Goal: Task Accomplishment & Management: Manage account settings

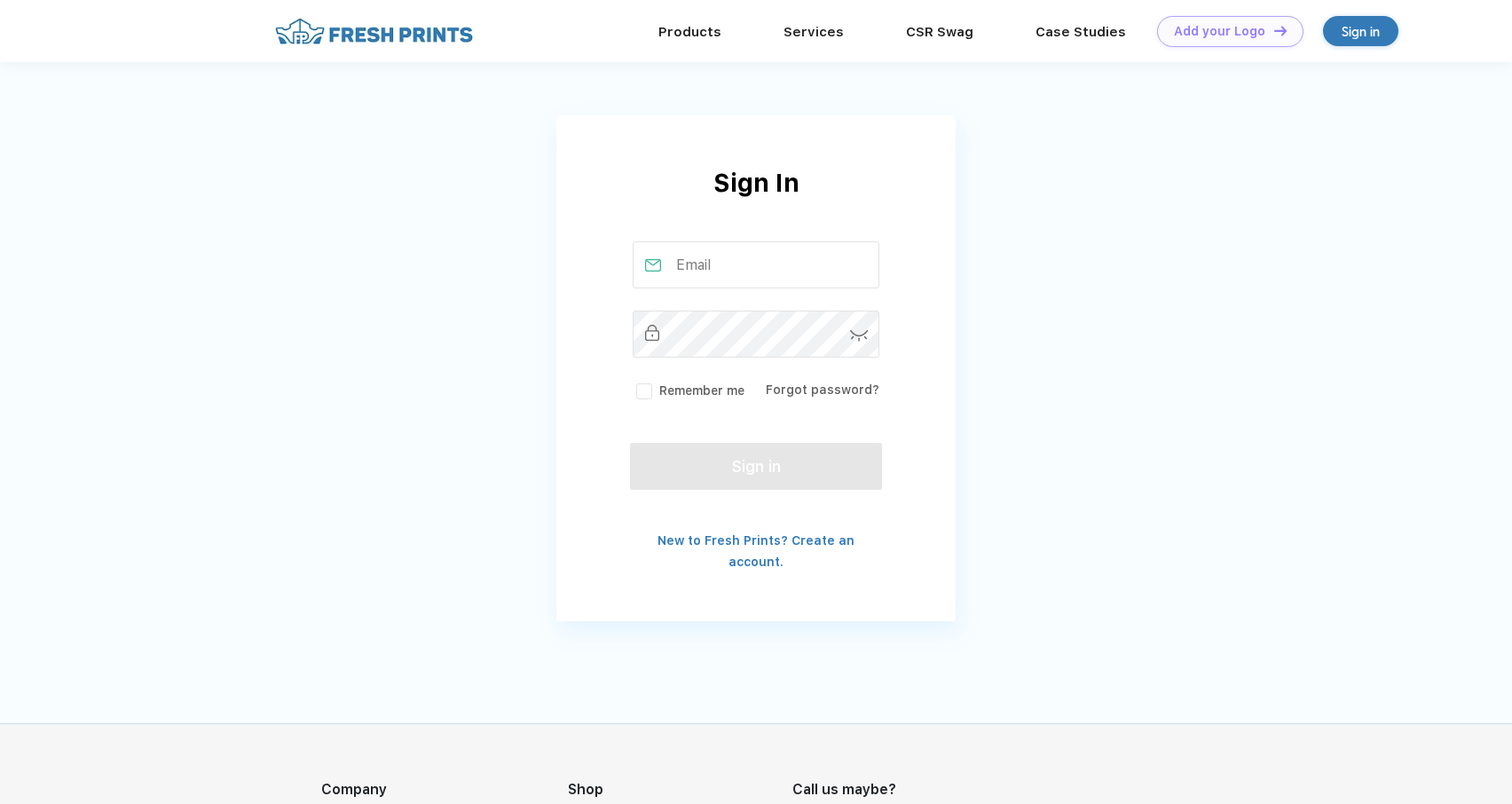
click at [744, 275] on input "text" at bounding box center [756, 264] width 248 height 47
click at [717, 257] on input "text" at bounding box center [756, 264] width 248 height 47
type input "[EMAIL_ADDRESS][DOMAIN_NAME]"
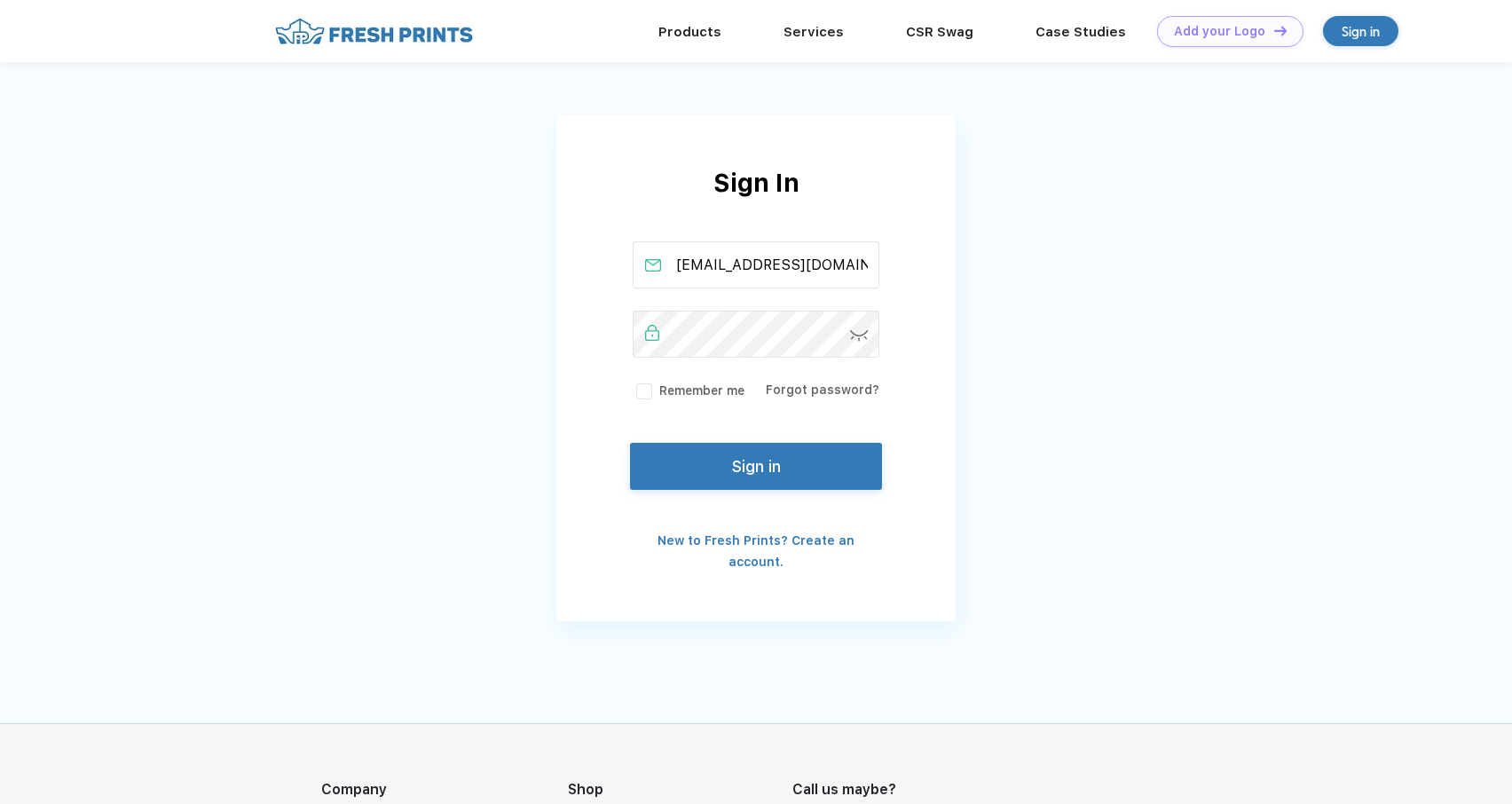
click at [648, 389] on label "Remember me" at bounding box center [688, 390] width 112 height 19
click at [0, 0] on input "Remember me" at bounding box center [0, 0] width 0 height 0
click at [740, 484] on button "Sign in" at bounding box center [756, 462] width 252 height 47
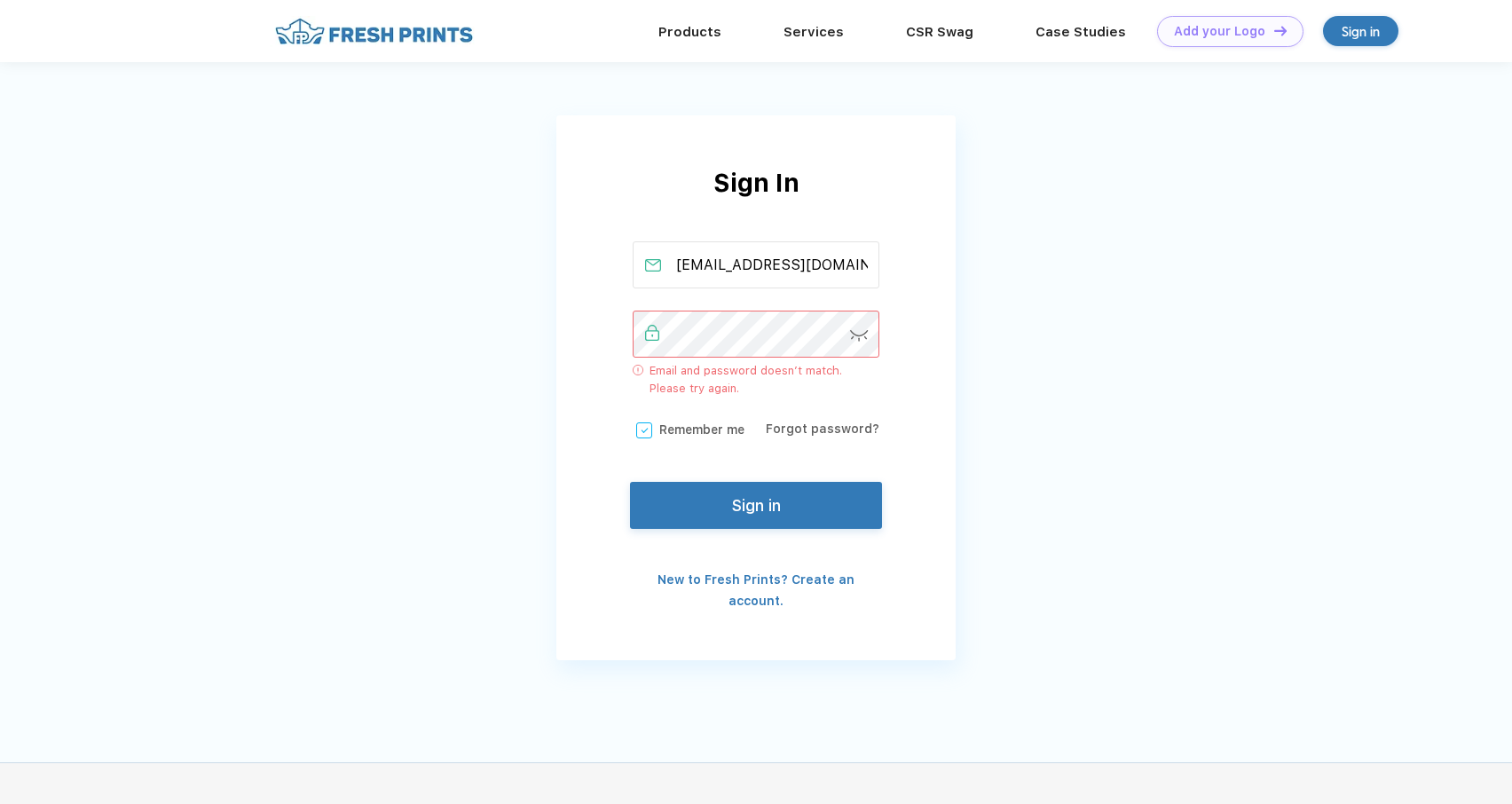
click at [866, 336] on img at bounding box center [859, 336] width 19 height 12
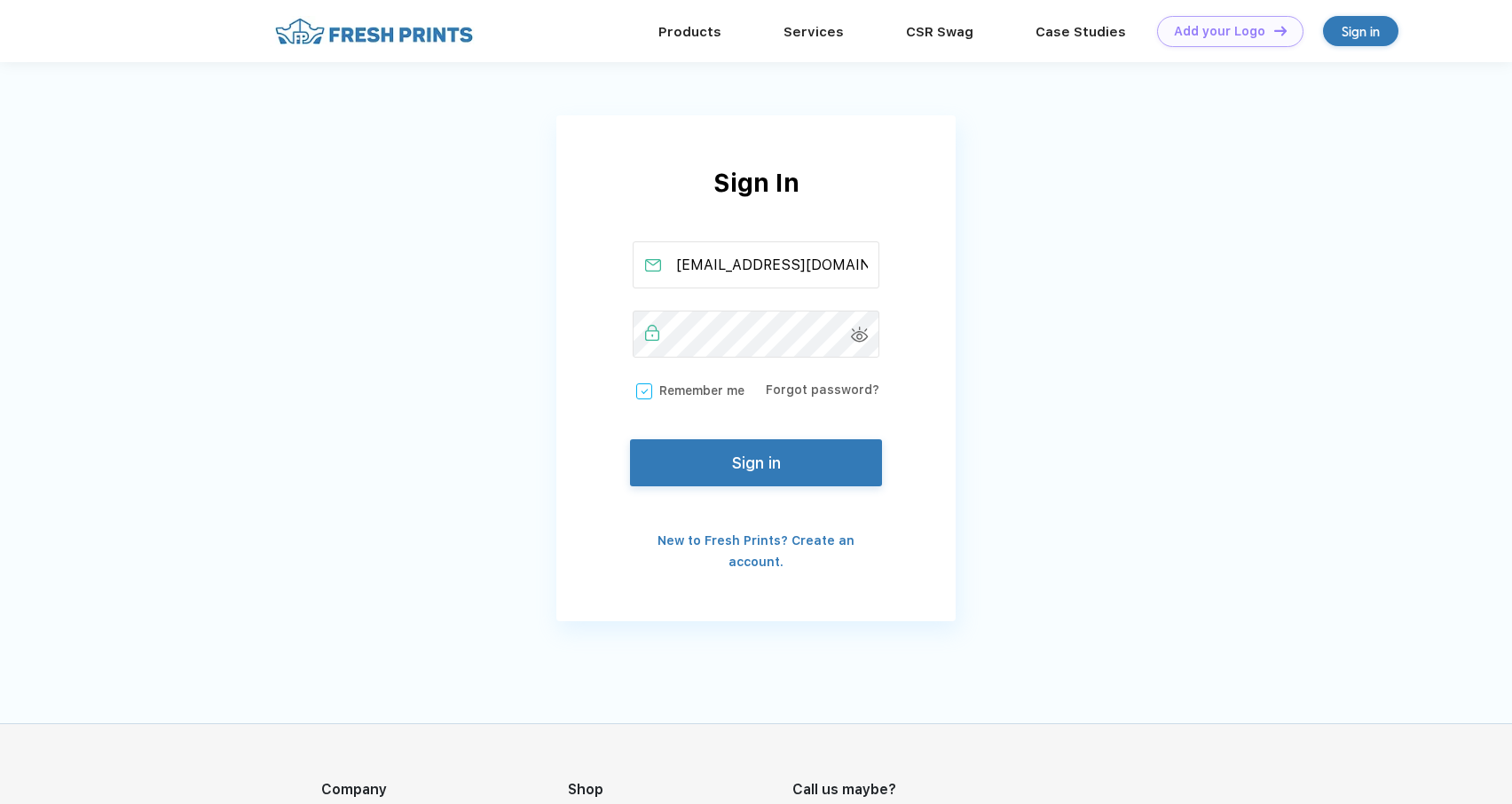
click at [810, 445] on button "Sign in" at bounding box center [756, 462] width 252 height 47
click at [783, 468] on button "Sign in" at bounding box center [756, 462] width 252 height 47
click at [754, 469] on button "Sign in" at bounding box center [756, 462] width 252 height 47
